Goal: Task Accomplishment & Management: Manage account settings

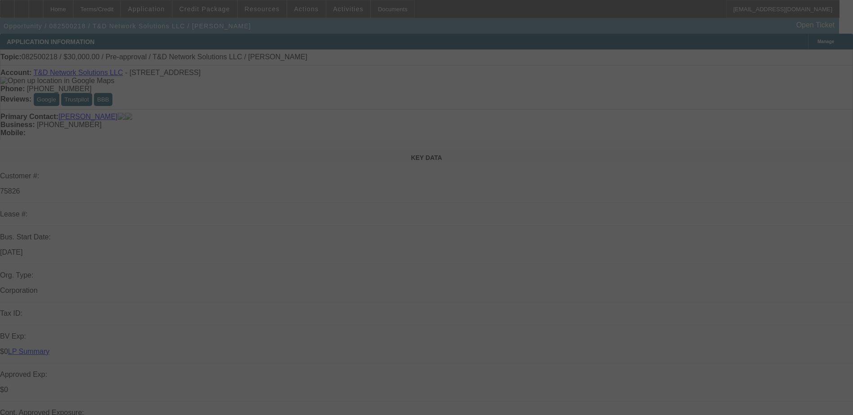
select select "0"
select select "2"
select select "0.1"
select select "4"
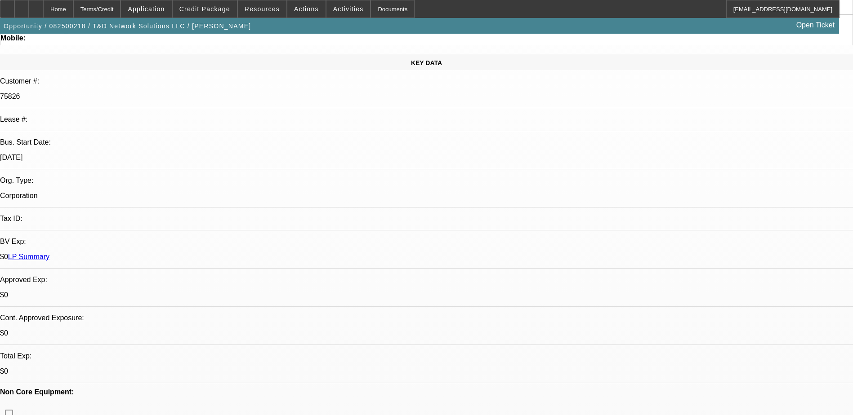
scroll to position [180, 0]
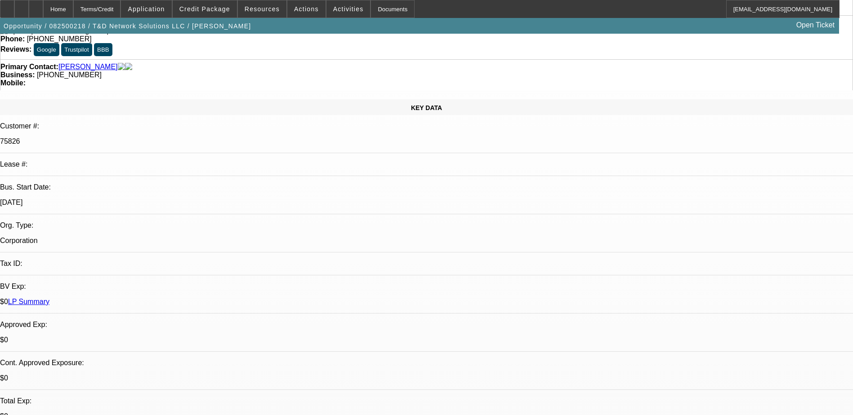
scroll to position [0, 0]
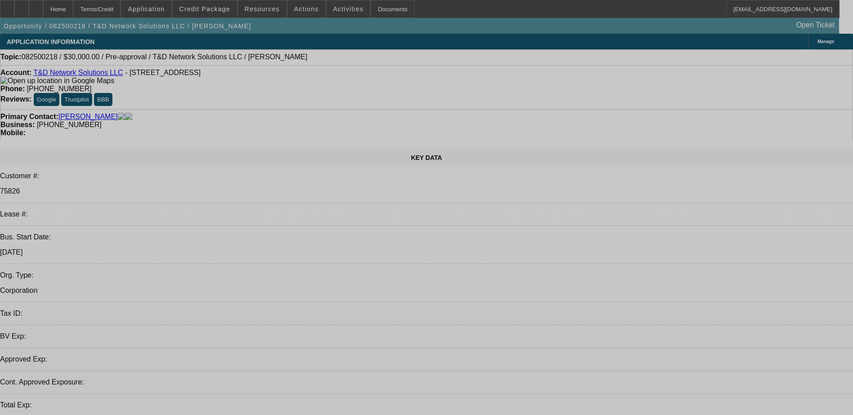
select select "0"
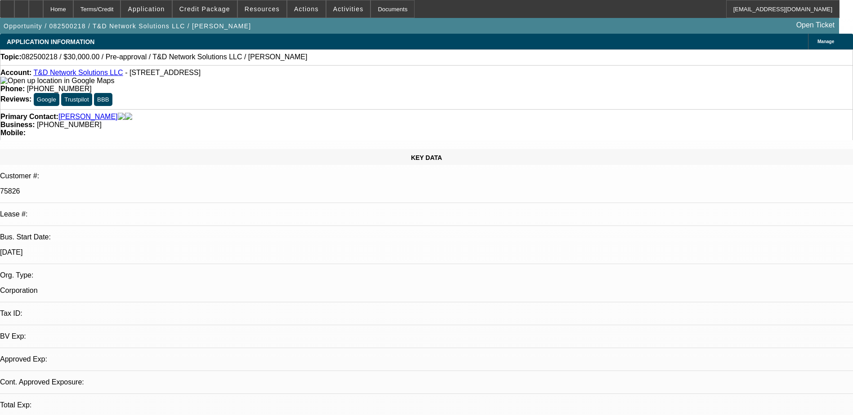
select select "2"
select select "0.1"
select select "1"
select select "2"
select select "4"
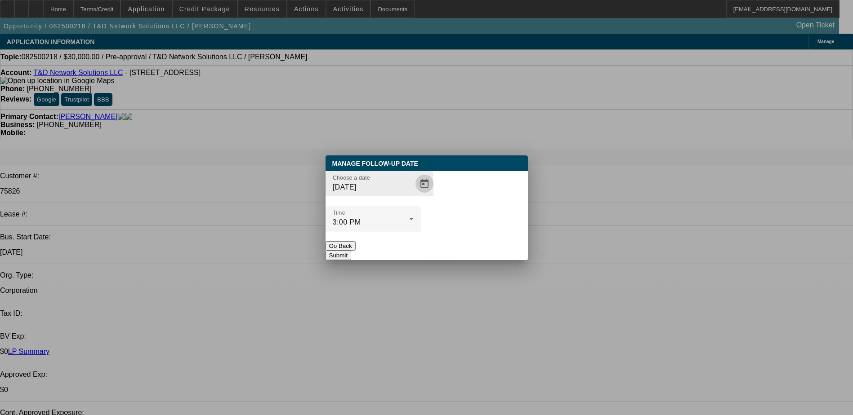
click at [414, 195] on span "Open calendar" at bounding box center [425, 184] width 22 height 22
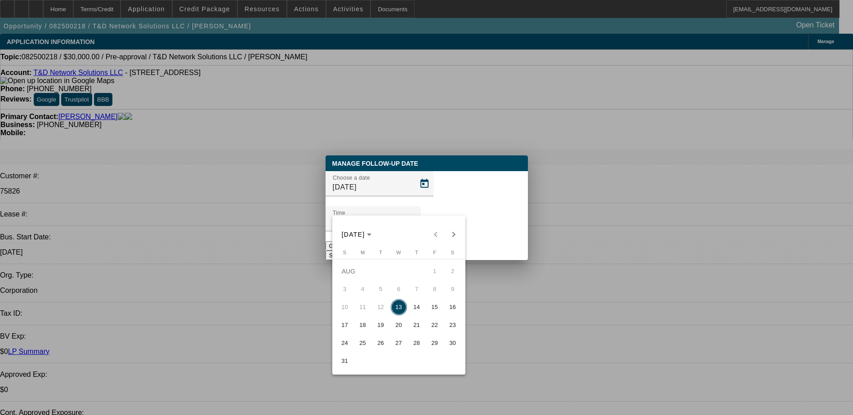
click at [421, 308] on span "14" at bounding box center [417, 307] width 16 height 16
type input "8/14/2025"
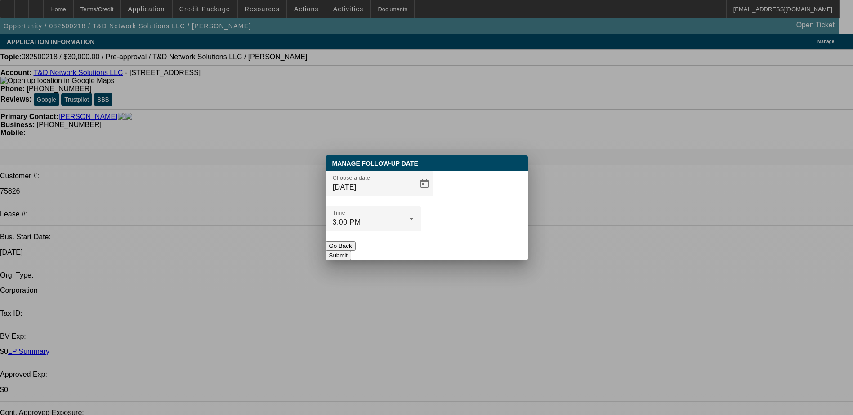
click at [351, 251] on button "Submit" at bounding box center [339, 255] width 26 height 9
